Goal: Find specific page/section: Find specific page/section

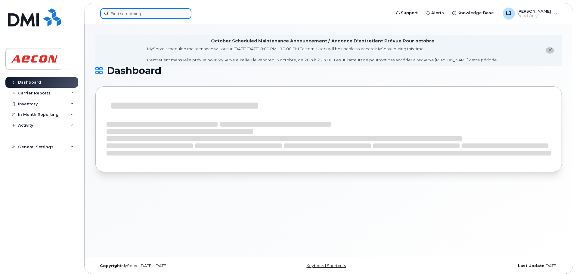
click at [133, 9] on input at bounding box center [145, 13] width 91 height 11
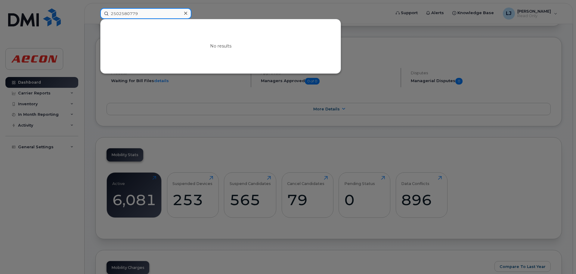
scroll to position [90, 0]
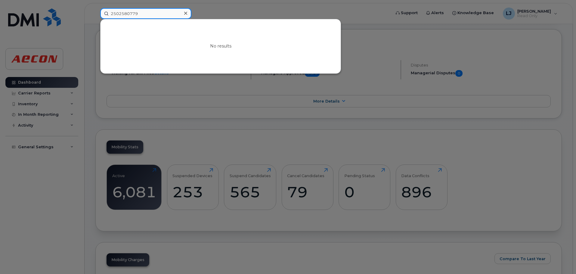
type input "2502580779"
click at [185, 16] on icon at bounding box center [185, 13] width 3 height 5
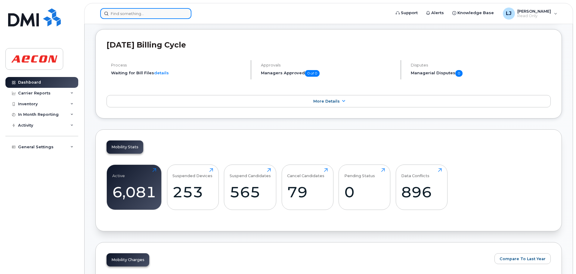
click at [157, 17] on input at bounding box center [145, 13] width 91 height 11
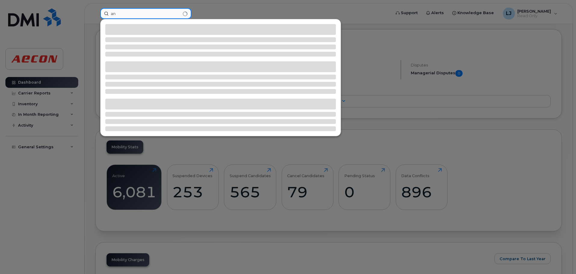
type input "a"
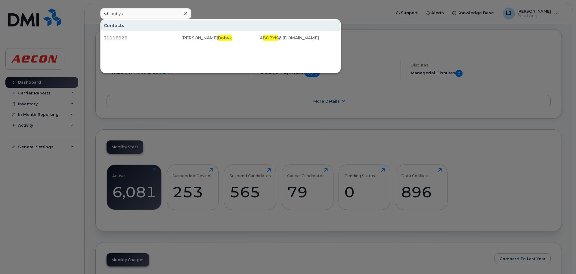
click at [131, 43] on div "30118929 Angela Bobyk A BOBYK @AECON.COM" at bounding box center [221, 38] width 240 height 12
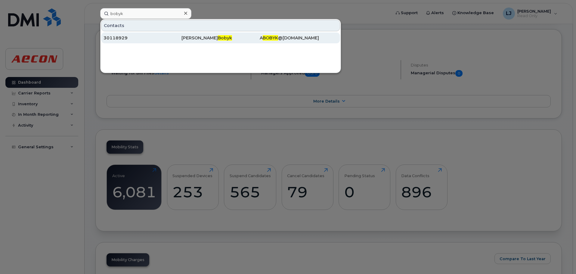
click at [131, 41] on div "30118929" at bounding box center [143, 38] width 78 height 6
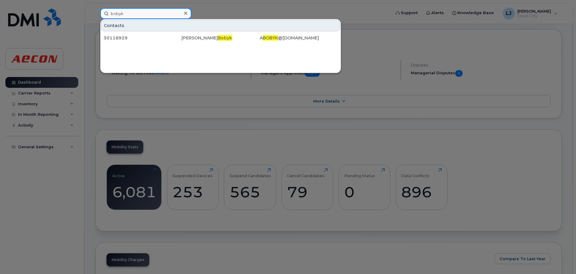
drag, startPoint x: 135, startPoint y: 11, endPoint x: 39, endPoint y: 14, distance: 95.8
click at [95, 14] on div "bobyk Contacts 30118929 Angela Bobyk A BOBYK @AECON.COM" at bounding box center [243, 13] width 296 height 11
paste input "2502580779"
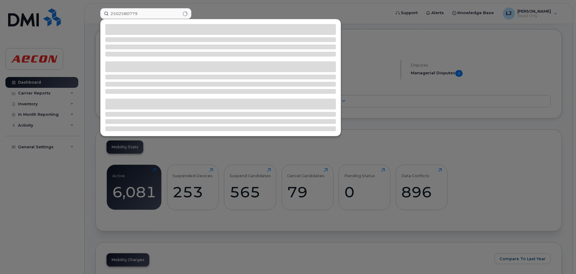
click at [223, 8] on div at bounding box center [288, 137] width 576 height 274
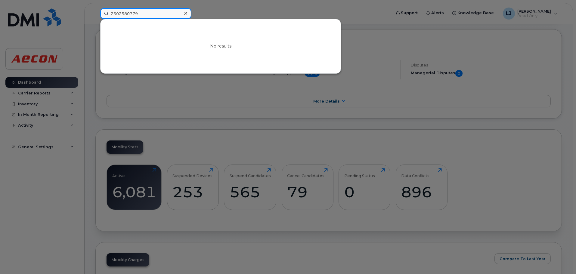
click at [152, 15] on input "2502580779" at bounding box center [145, 13] width 91 height 11
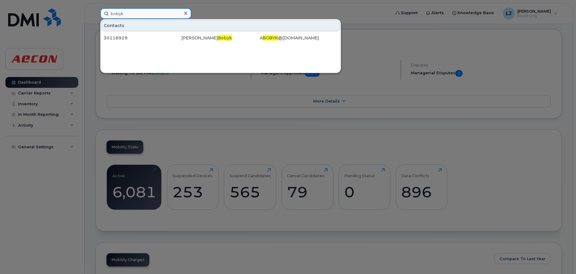
click at [132, 13] on input "bobyk" at bounding box center [145, 13] width 91 height 11
type input "angela bo"
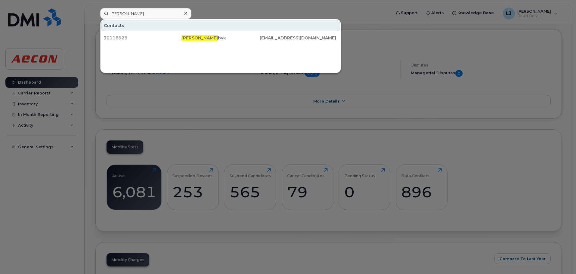
click at [184, 15] on icon at bounding box center [185, 13] width 3 height 5
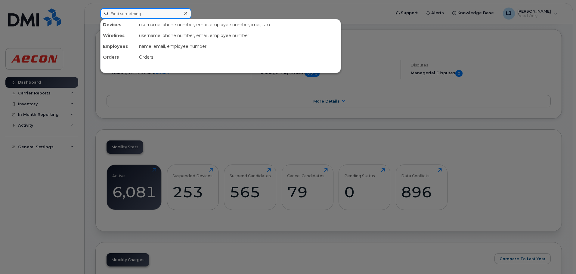
click at [140, 16] on input at bounding box center [145, 13] width 91 height 11
paste input "2502580779"
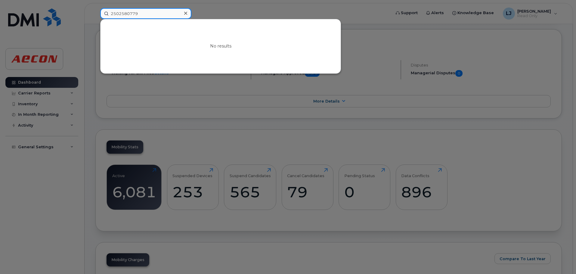
type input "2502580779"
click at [184, 13] on icon at bounding box center [185, 13] width 3 height 5
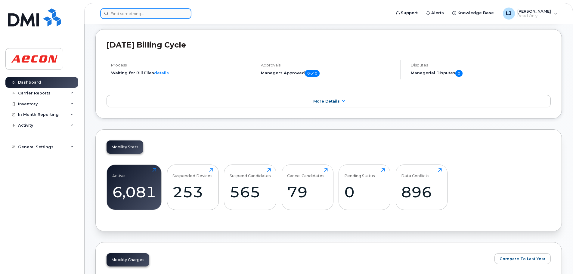
click at [151, 15] on input at bounding box center [145, 13] width 91 height 11
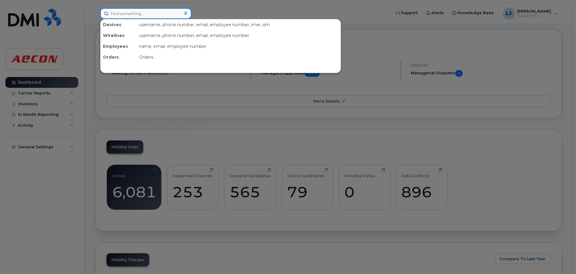
paste input "Angie Bobyk"
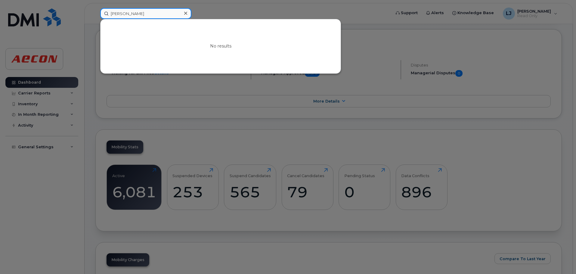
drag, startPoint x: 144, startPoint y: 11, endPoint x: 42, endPoint y: 1, distance: 102.6
click at [95, 8] on div "Angie Bobyk No results" at bounding box center [243, 13] width 296 height 11
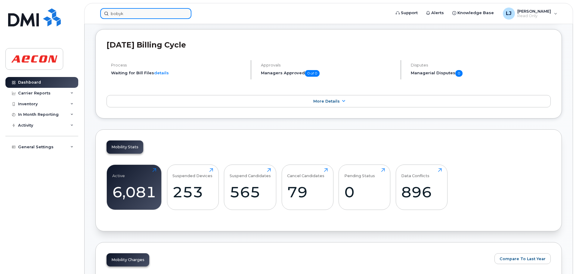
click at [116, 14] on input "bobyk" at bounding box center [145, 13] width 91 height 11
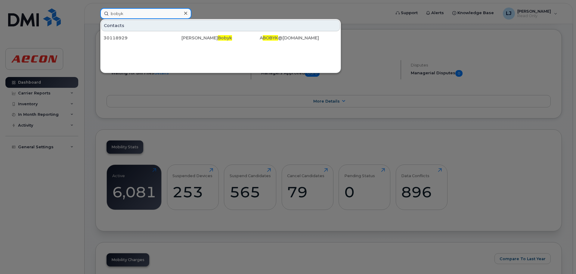
click at [111, 13] on input "bobyk" at bounding box center [145, 13] width 91 height 11
drag, startPoint x: 131, startPoint y: 13, endPoint x: 136, endPoint y: 13, distance: 4.9
click at [134, 12] on input "Angela bobyk" at bounding box center [145, 13] width 91 height 11
drag, startPoint x: 154, startPoint y: 17, endPoint x: 97, endPoint y: 17, distance: 57.2
click at [97, 17] on div "Angela bobyk Contacts 30118929 Angela Bobyk ABOBYK@AECON.COM" at bounding box center [243, 13] width 296 height 11
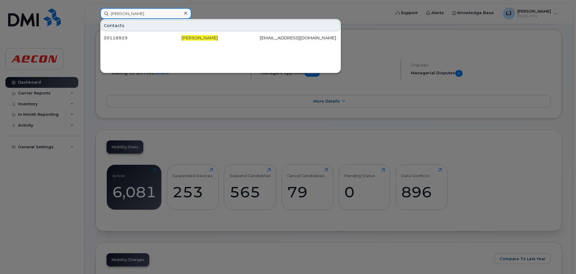
paste input "2502580779"
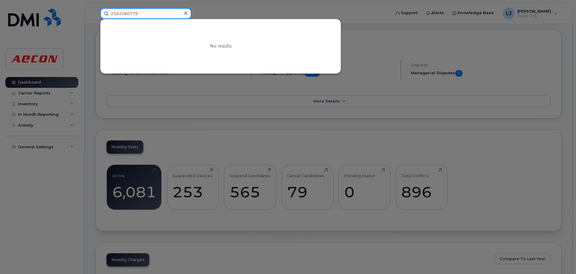
type input "2502580779"
click at [187, 13] on icon at bounding box center [185, 13] width 3 height 5
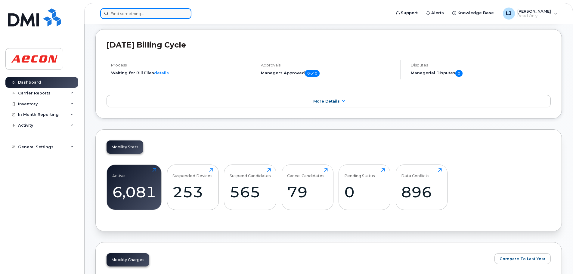
click at [127, 12] on input at bounding box center [145, 13] width 91 height 11
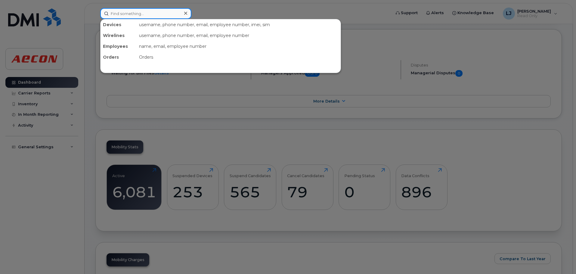
paste input "[PERSON_NAME]"
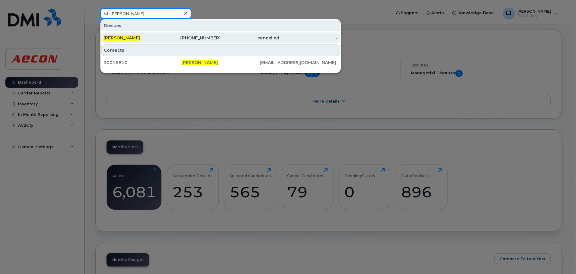
type input "[PERSON_NAME]"
click at [127, 41] on div "[PERSON_NAME]" at bounding box center [133, 38] width 59 height 6
